Goal: Task Accomplishment & Management: Manage account settings

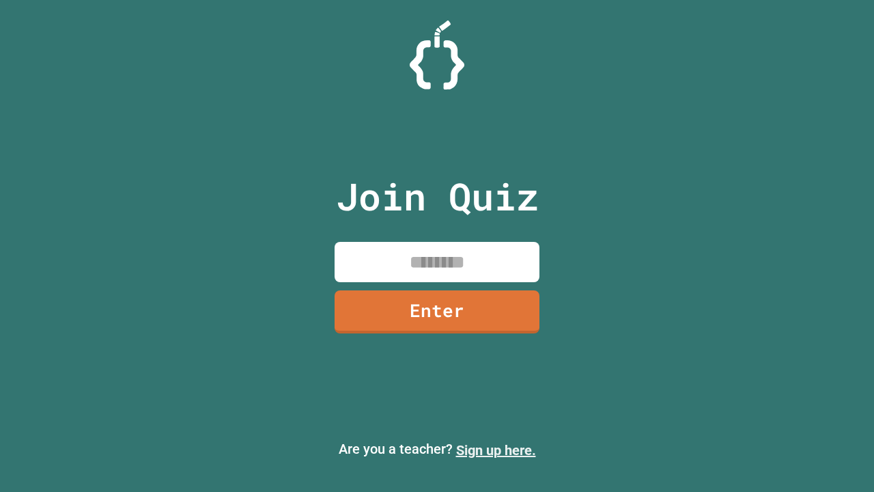
click at [496, 450] on link "Sign up here." at bounding box center [496, 450] width 80 height 16
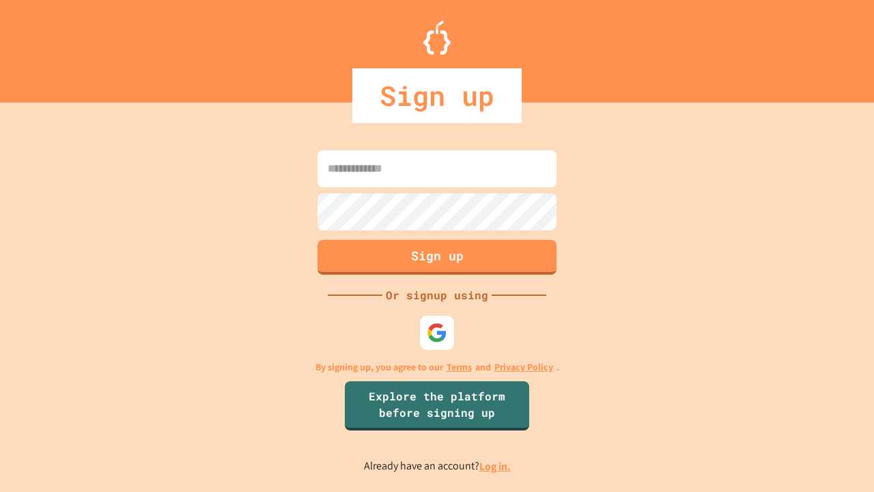
click at [496, 466] on link "Log in." at bounding box center [494, 466] width 31 height 14
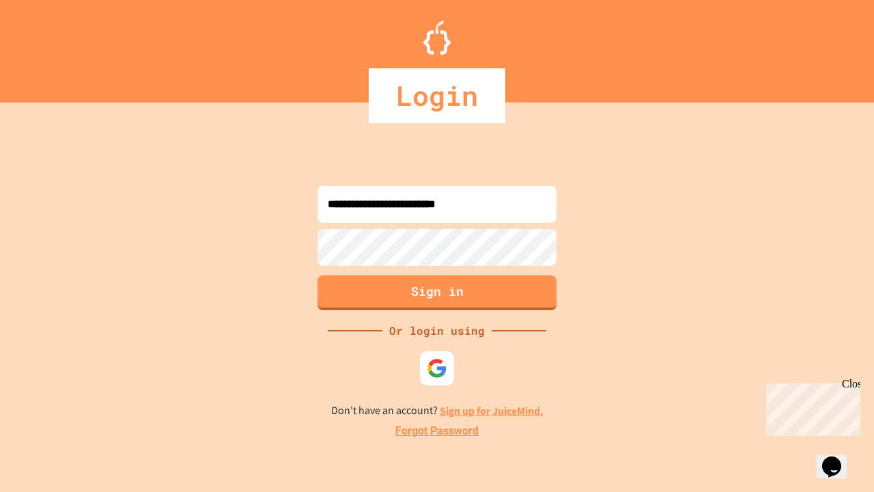
type input "**********"
